Goal: Information Seeking & Learning: Learn about a topic

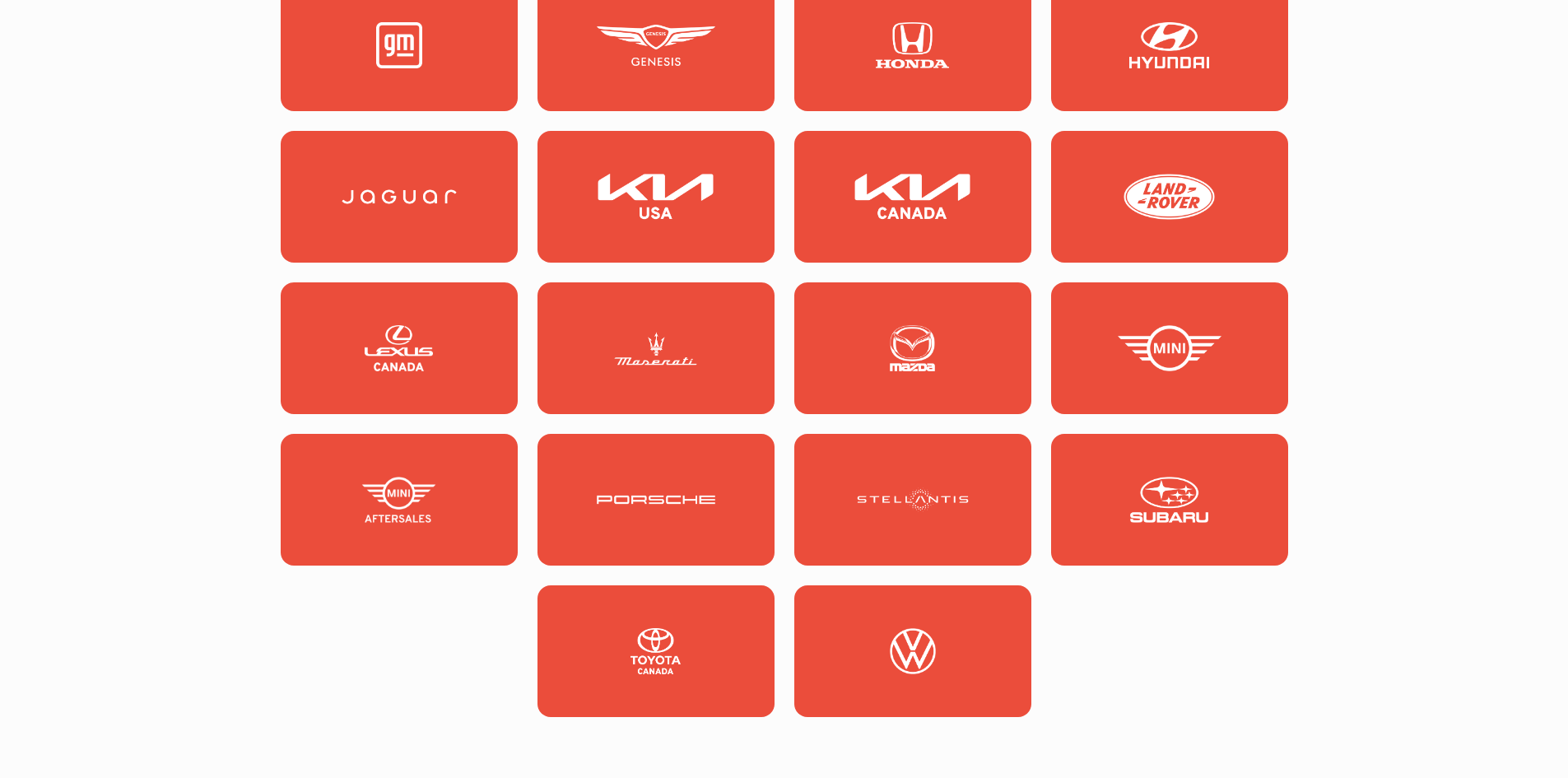
scroll to position [1811, 0]
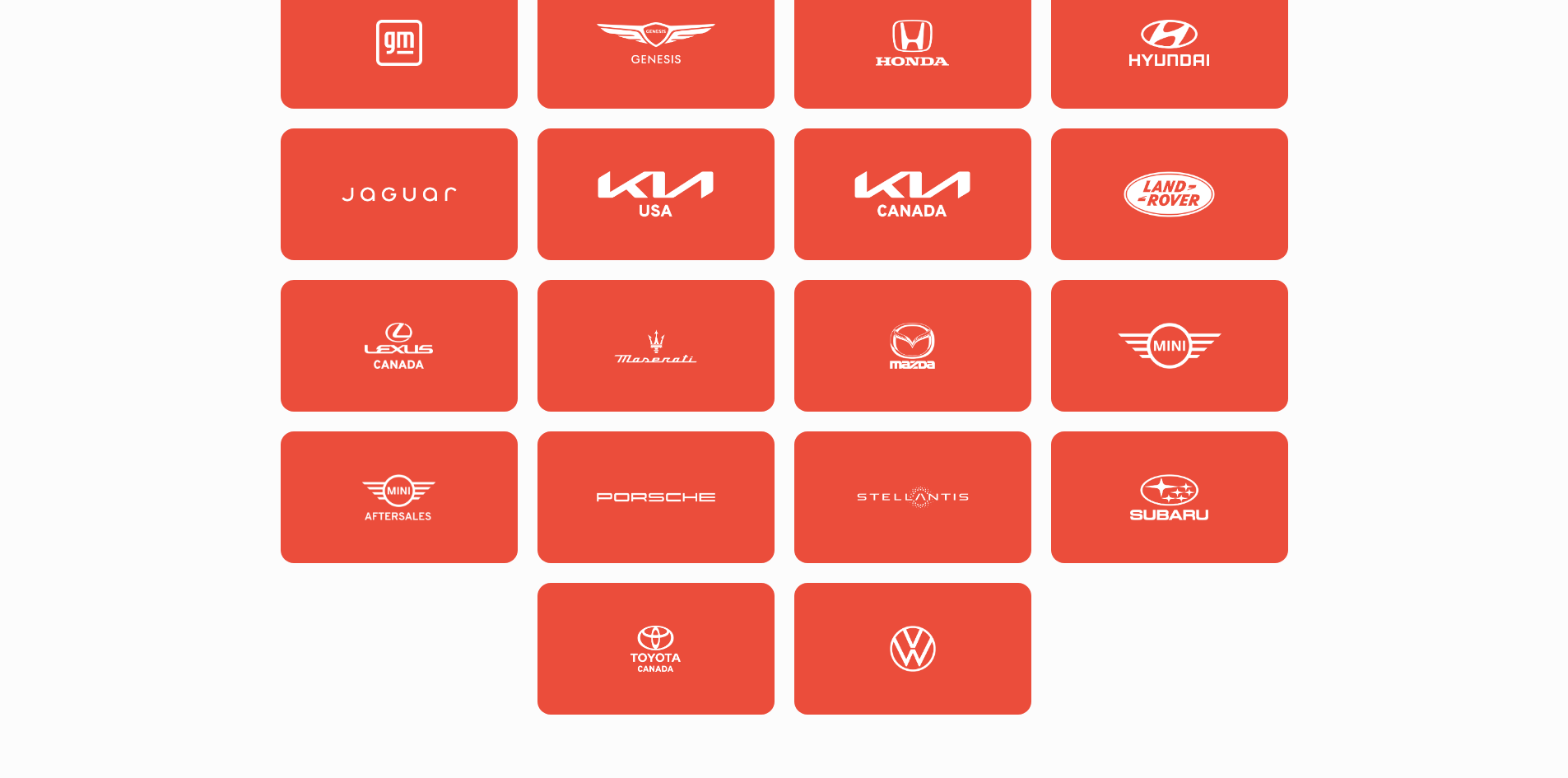
click at [976, 498] on link at bounding box center [913, 497] width 237 height 132
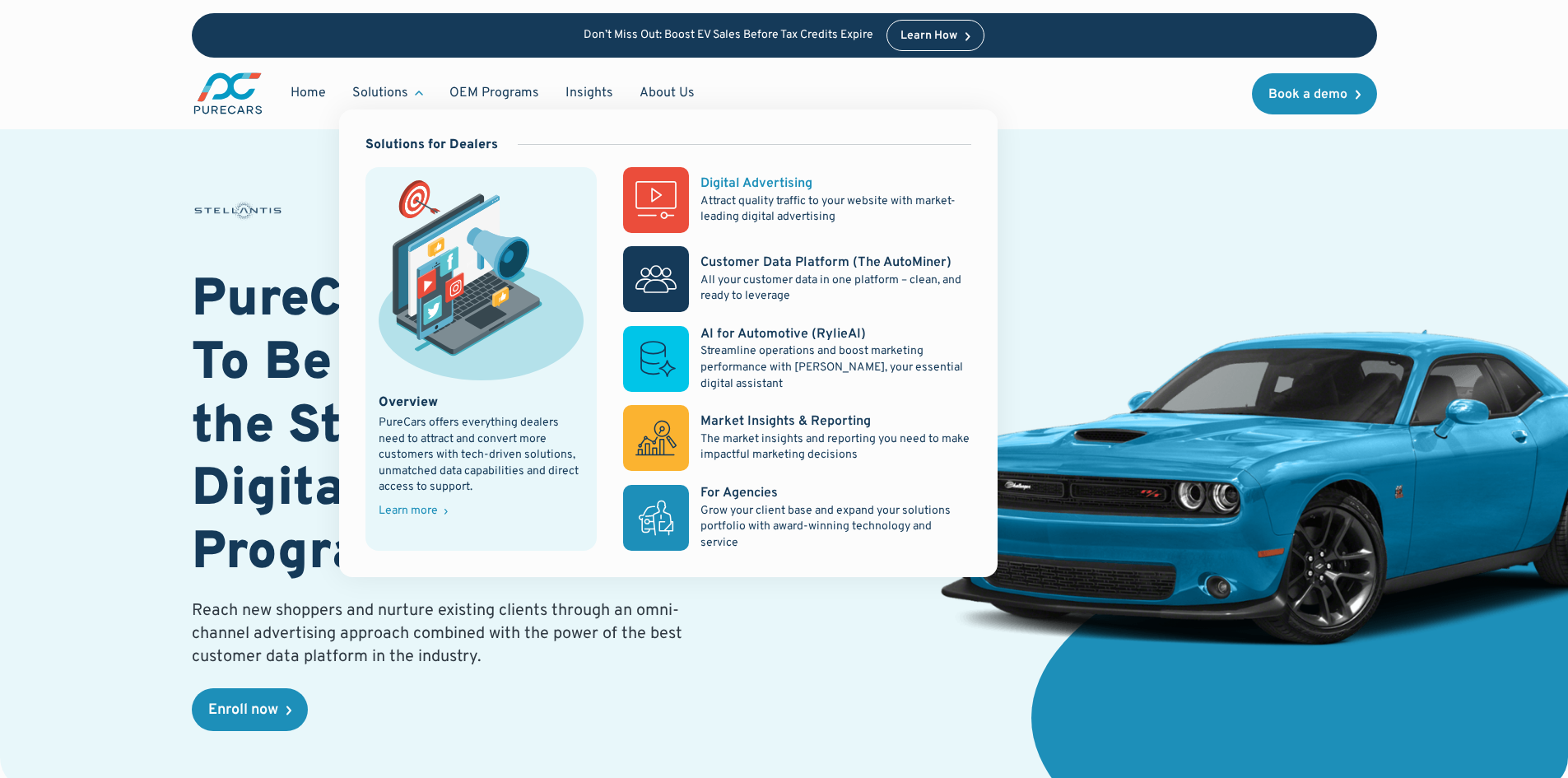
click at [713, 186] on div "Digital Advertising" at bounding box center [756, 184] width 112 height 18
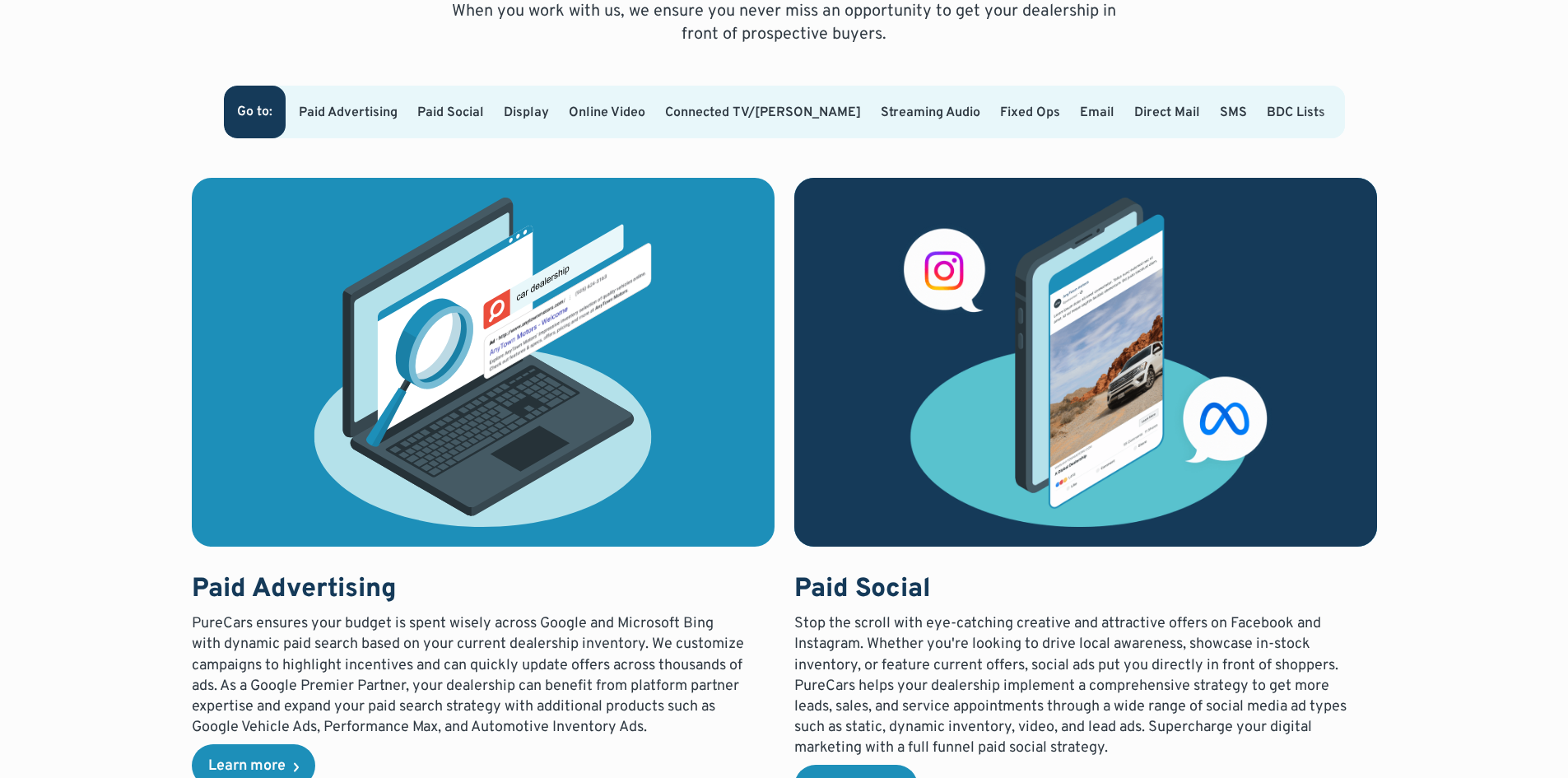
scroll to position [1152, 0]
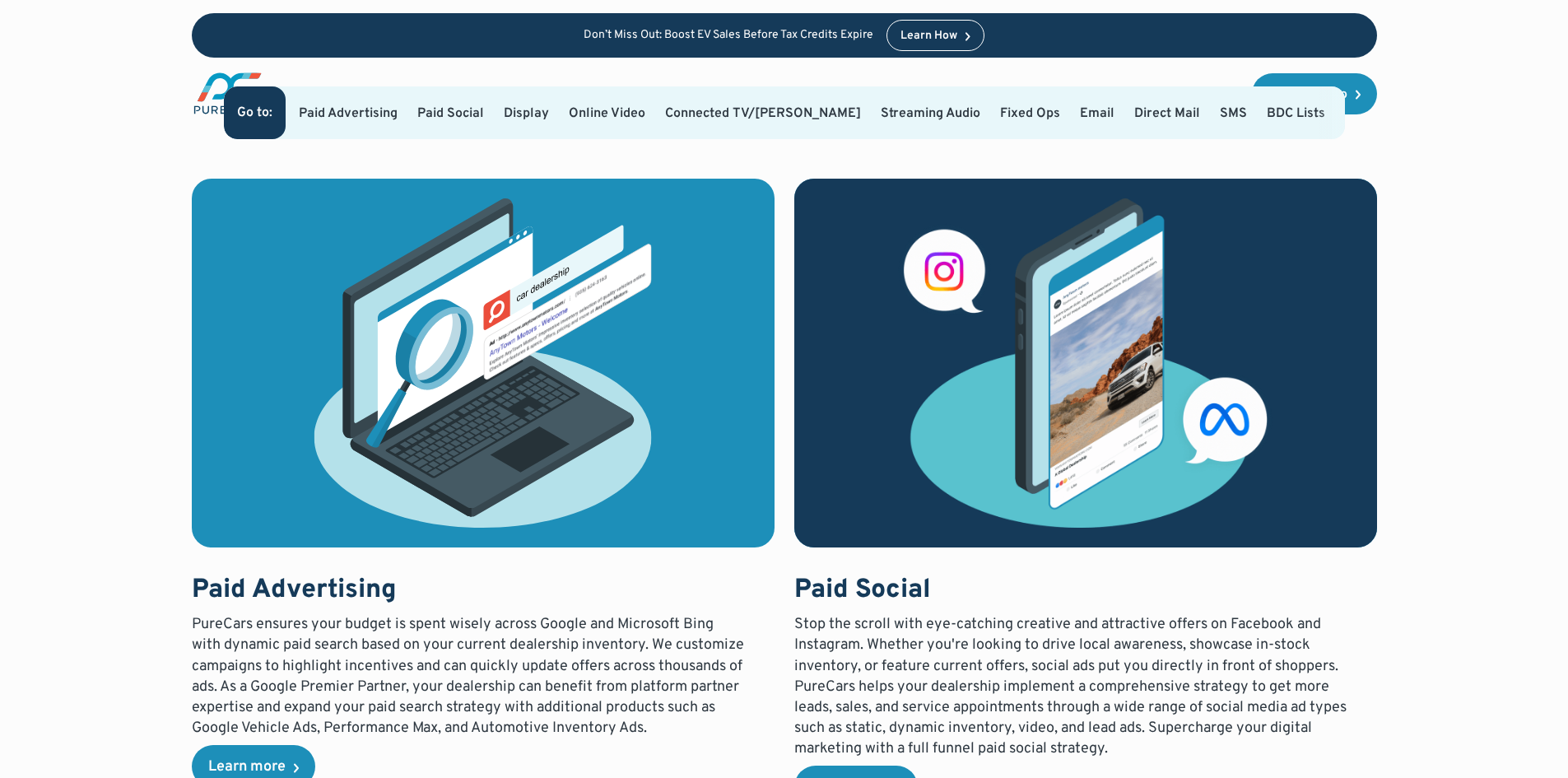
click at [762, 106] on link "Connected TV/OTT" at bounding box center [763, 114] width 196 height 16
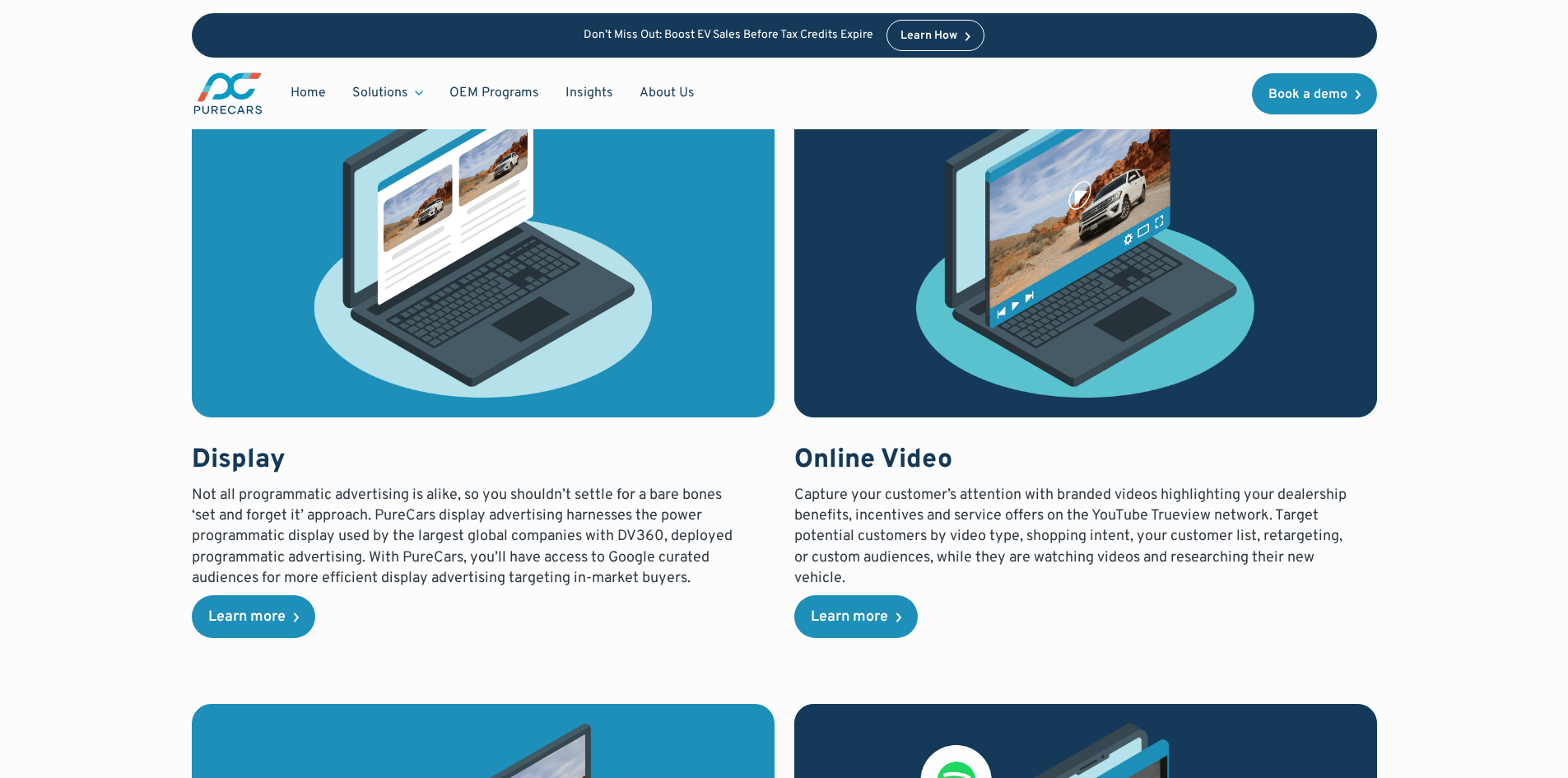
scroll to position [1975, 0]
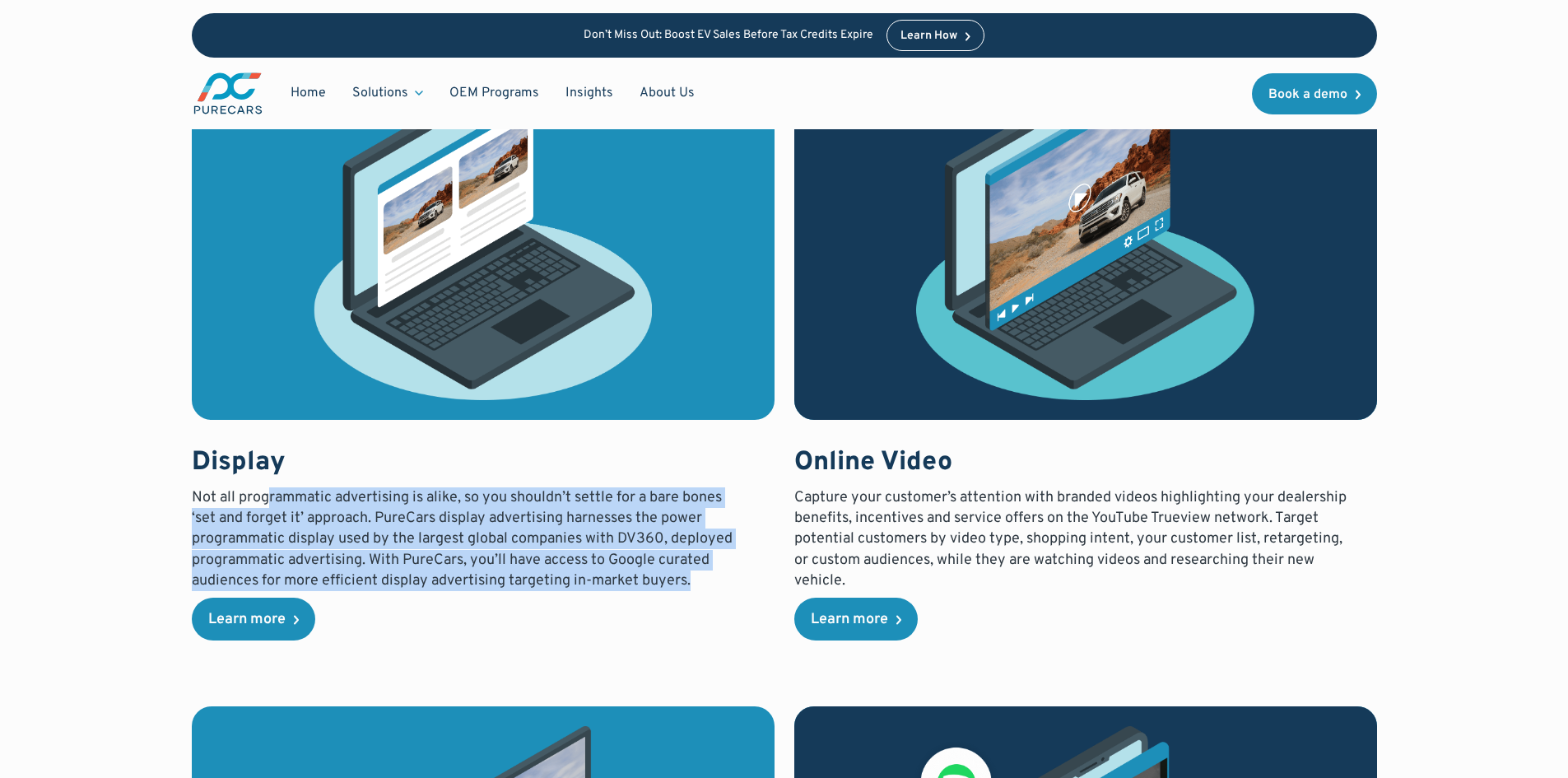
drag, startPoint x: 268, startPoint y: 498, endPoint x: 779, endPoint y: 586, distance: 518.5
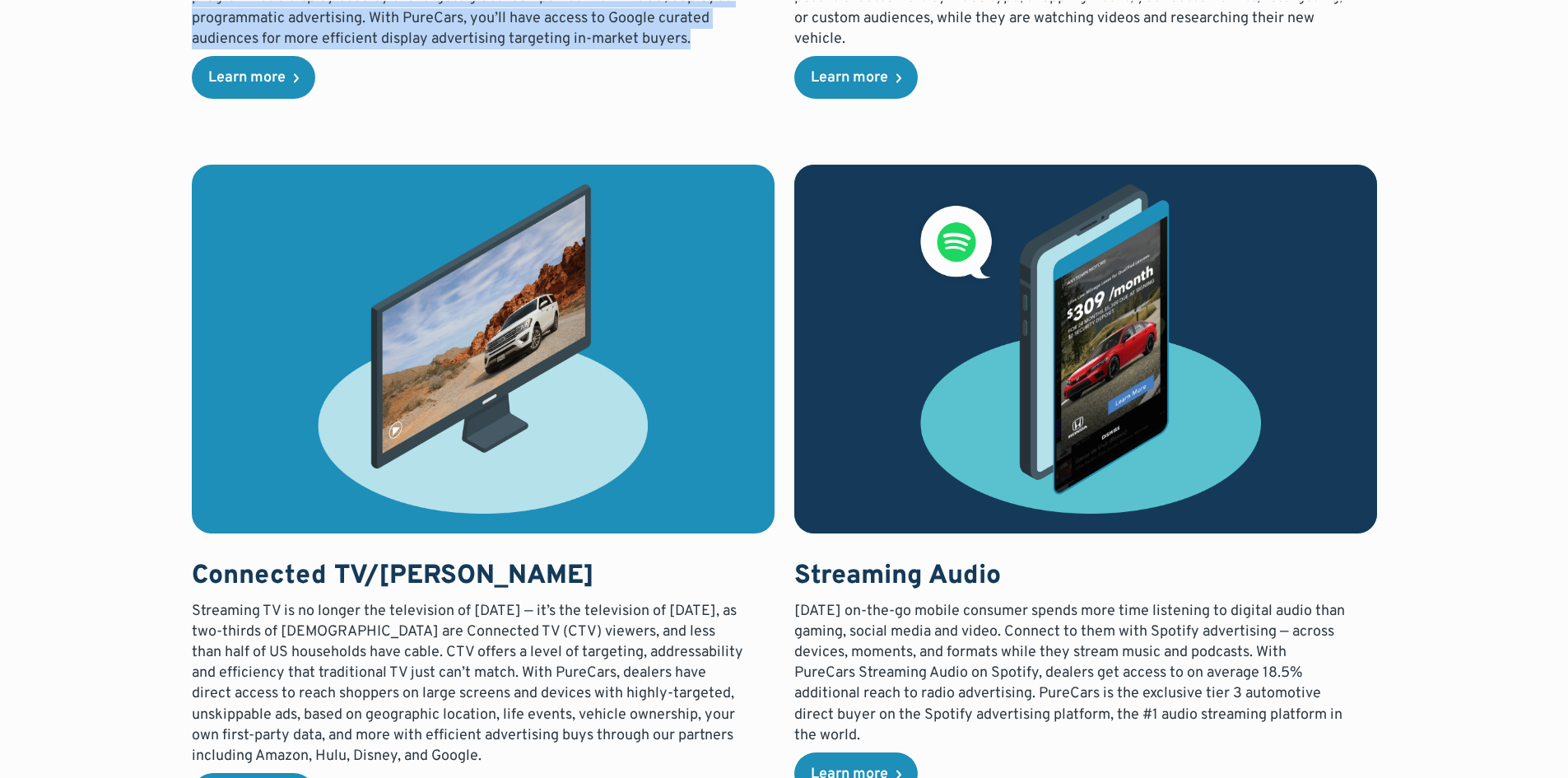
scroll to position [2798, 0]
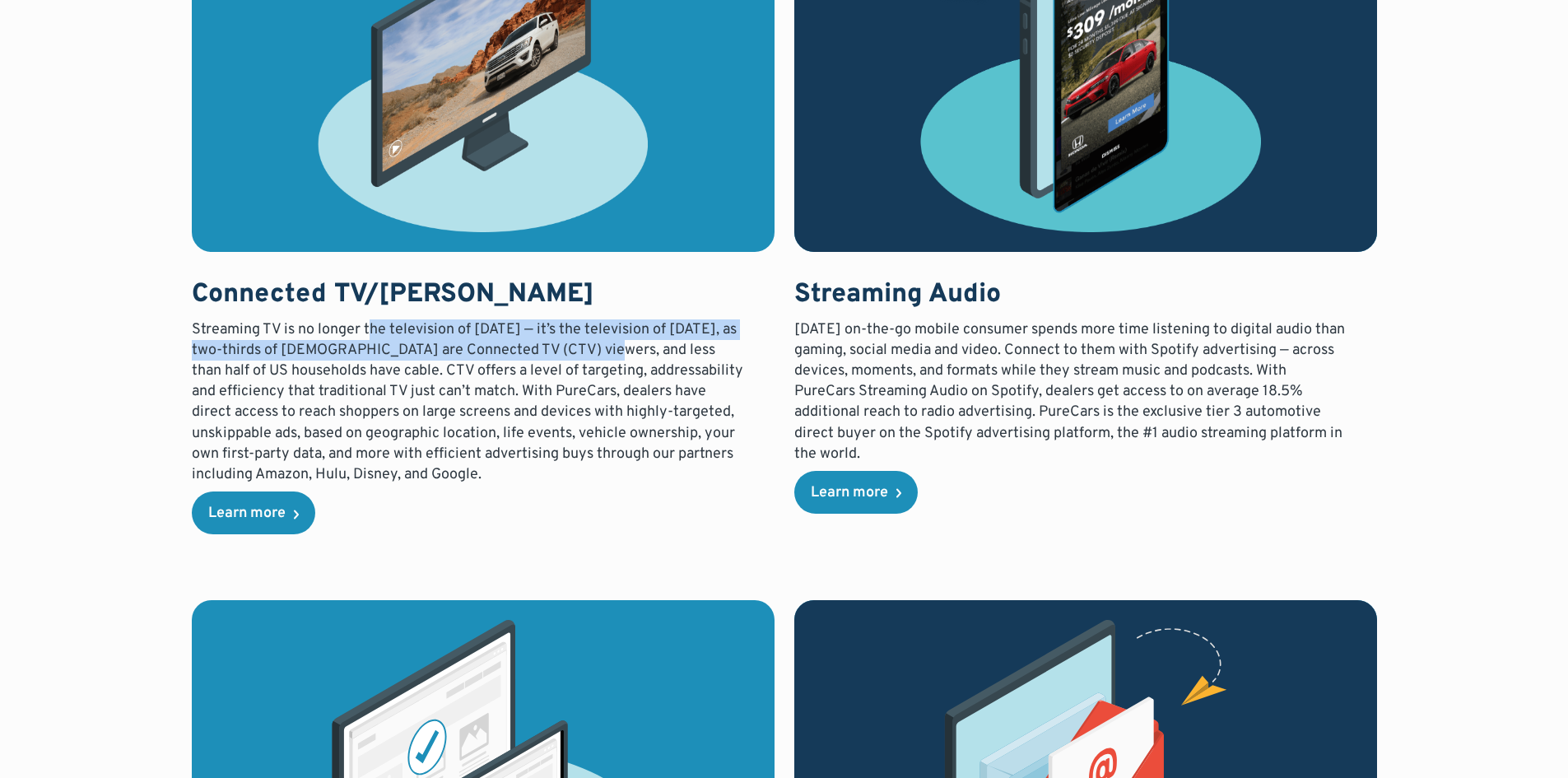
drag, startPoint x: 369, startPoint y: 327, endPoint x: 597, endPoint y: 360, distance: 230.4
click at [596, 359] on p "Streaming TV is no longer the television of tomorrow — it’s the television of t…" at bounding box center [469, 402] width 554 height 167
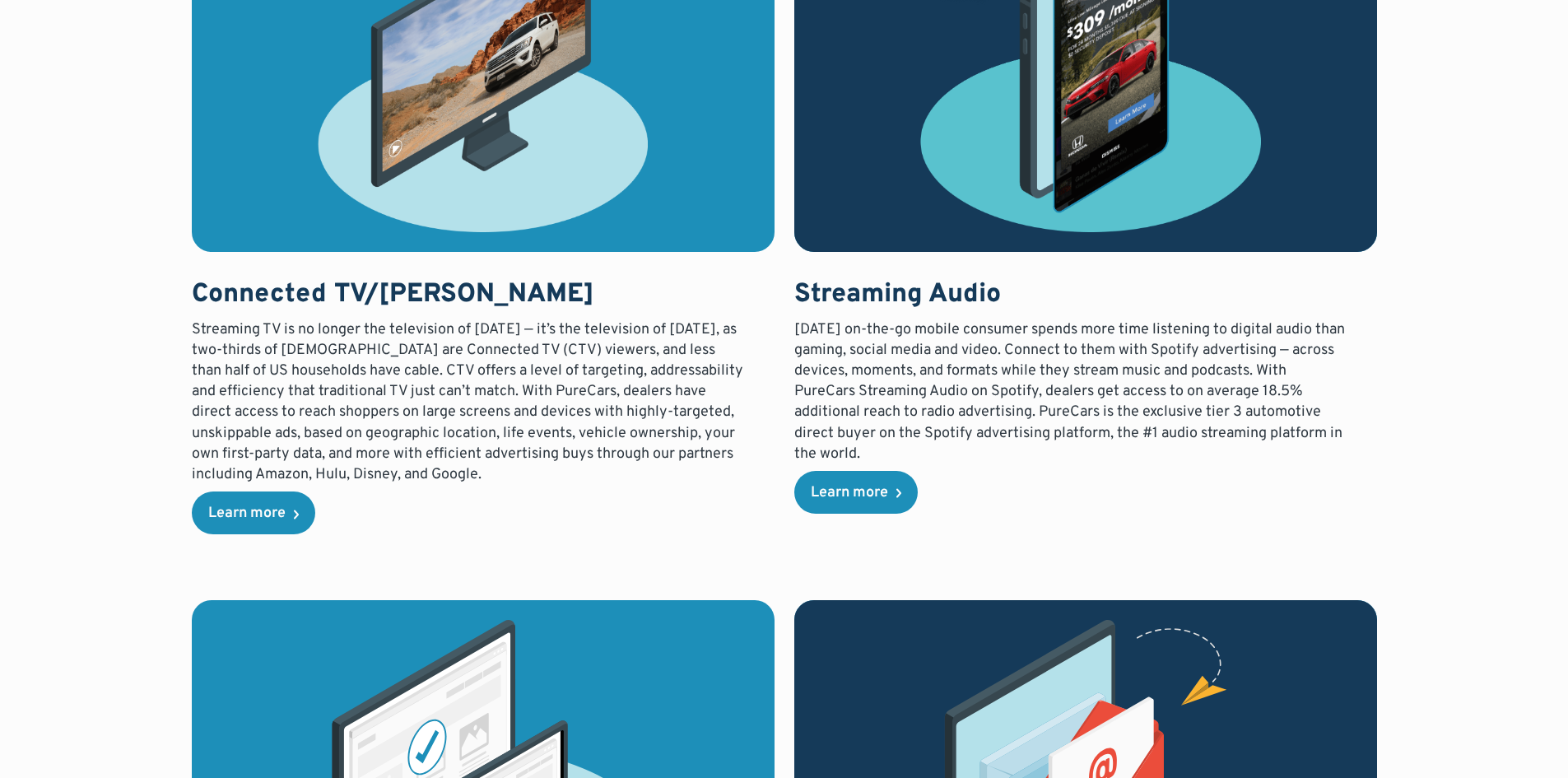
click at [614, 396] on p "Streaming TV is no longer the television of tomorrow — it’s the television of t…" at bounding box center [469, 402] width 554 height 167
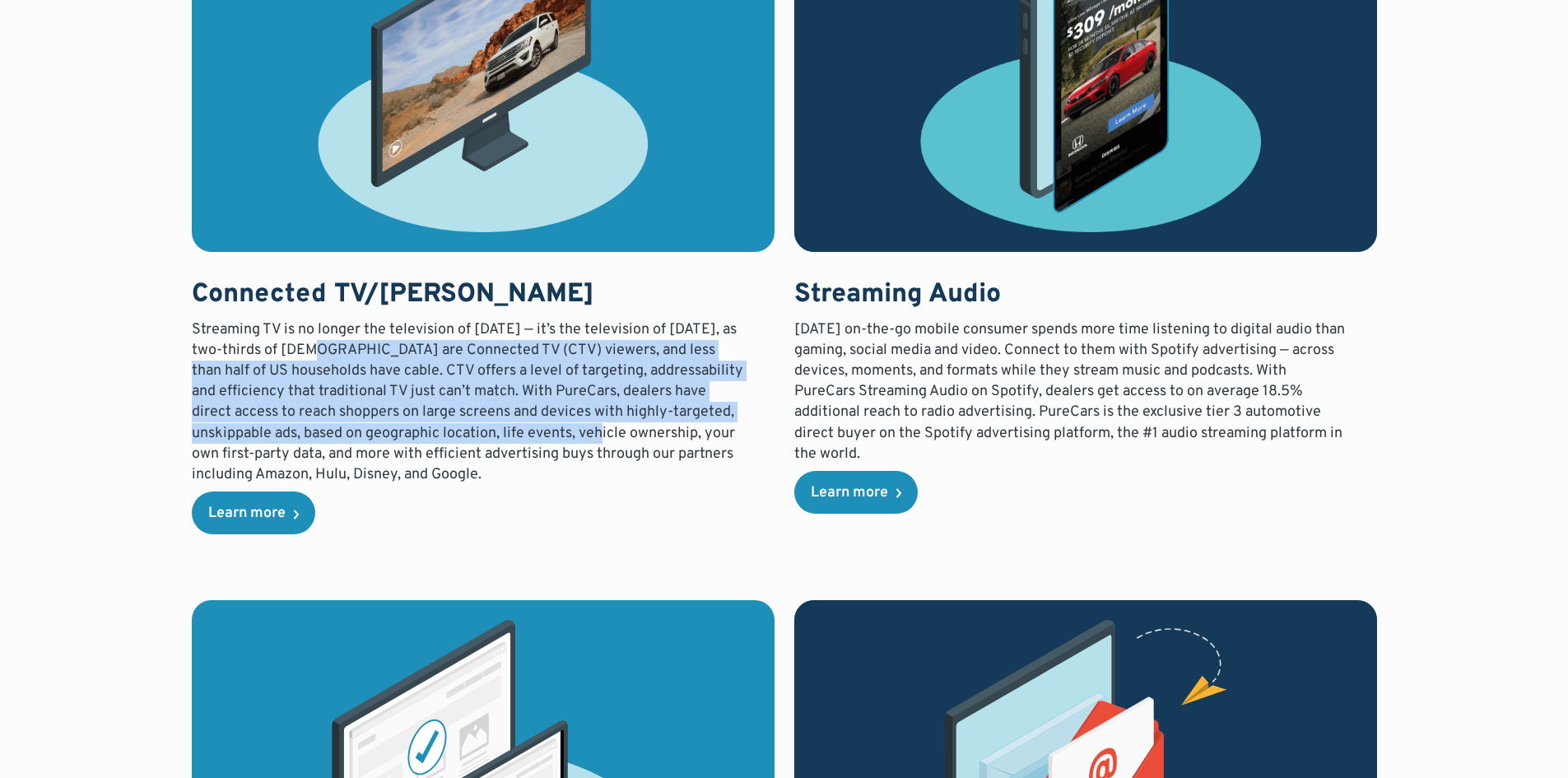
drag, startPoint x: 329, startPoint y: 353, endPoint x: 612, endPoint y: 429, distance: 293.0
click at [615, 429] on p "Streaming TV is no longer the television of tomorrow — it’s the television of t…" at bounding box center [469, 402] width 554 height 167
click at [274, 529] on link "Learn more" at bounding box center [254, 512] width 124 height 43
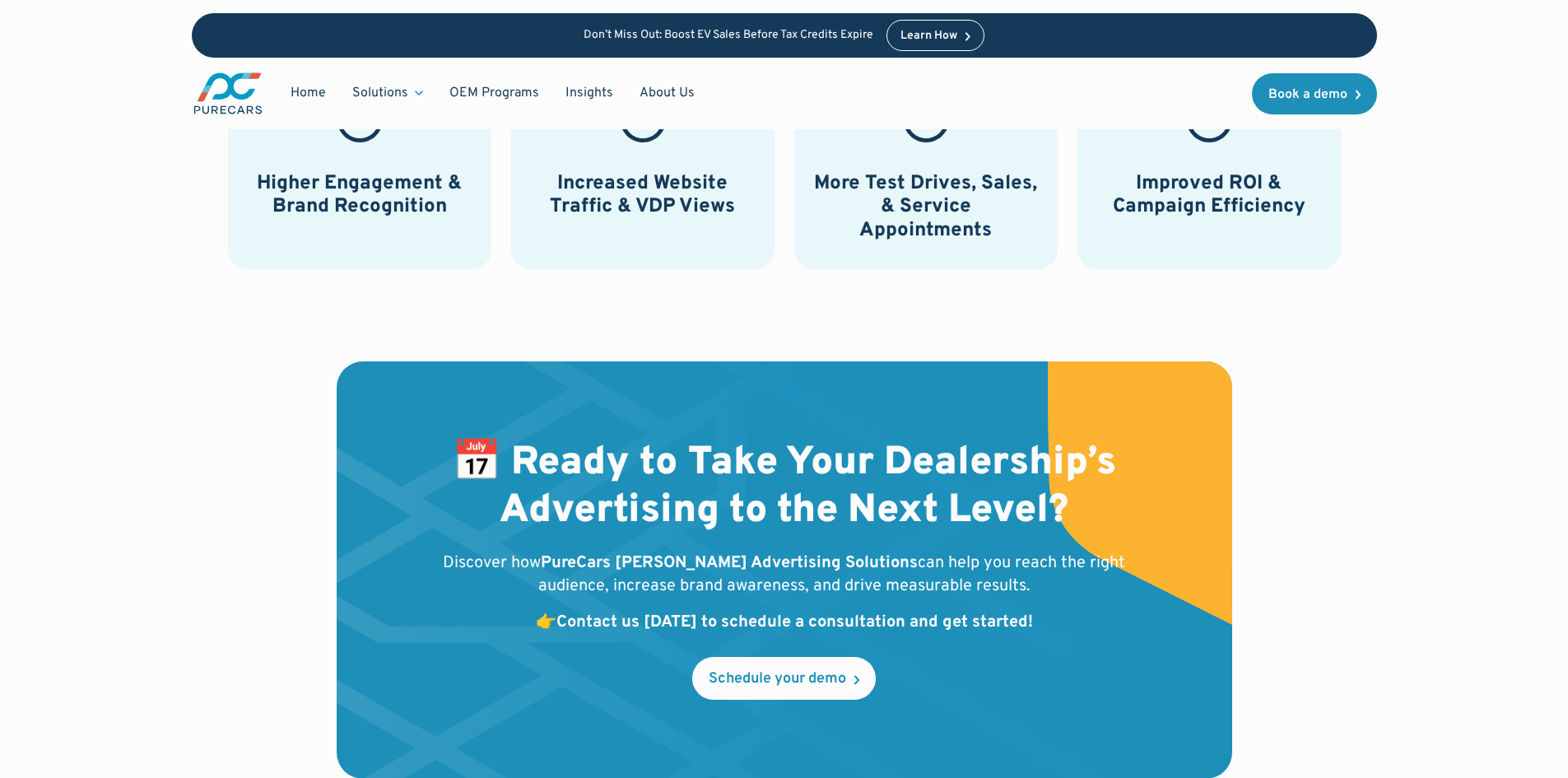
scroll to position [4198, 0]
